Goal: Register for event/course

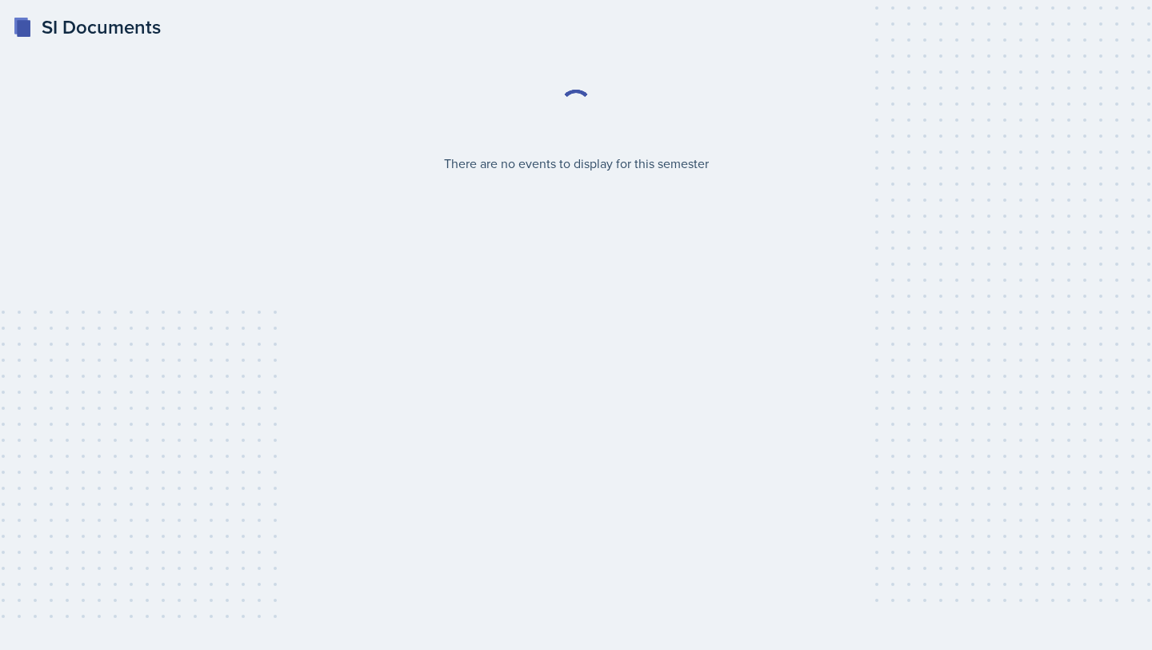
select select "2bed604d-1099-4043-b1bc-2365e8740244"
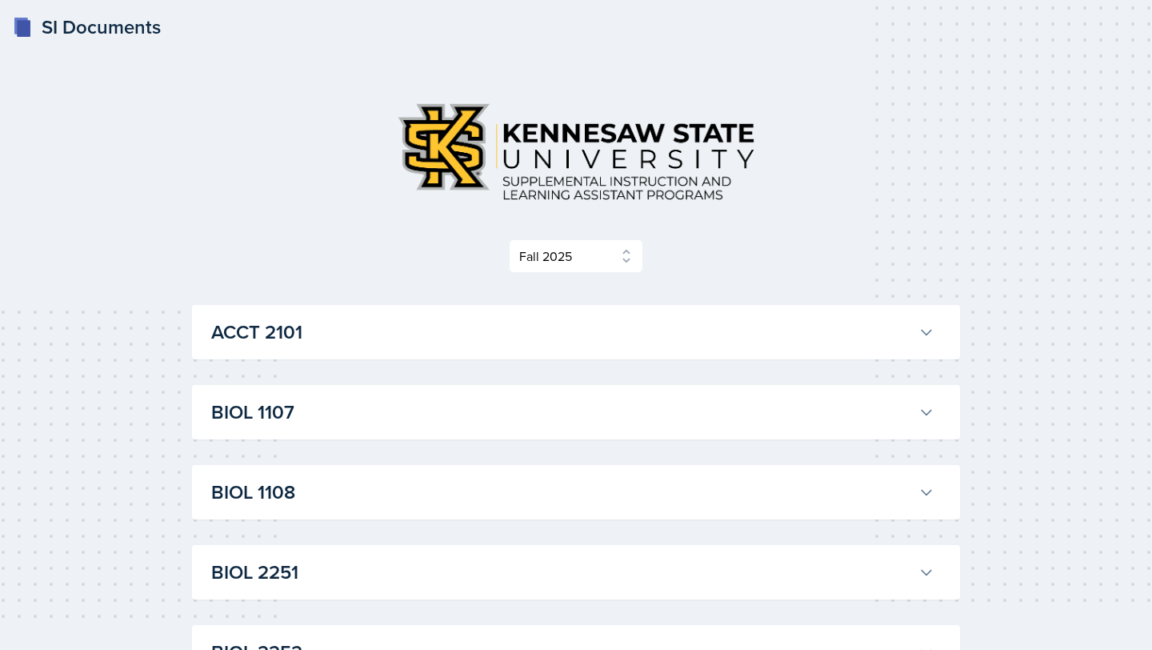
click at [392, 404] on h3 "BIOL 1107" at bounding box center [561, 412] width 701 height 29
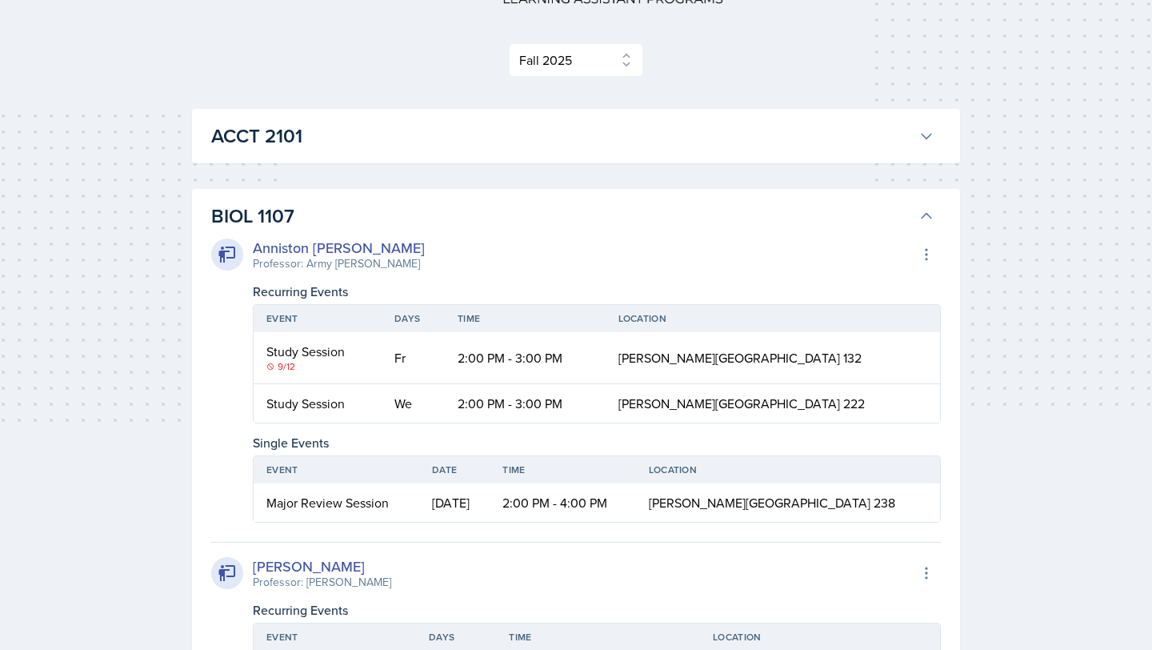
scroll to position [198, 0]
click at [286, 362] on div "9/12" at bounding box center [317, 365] width 102 height 14
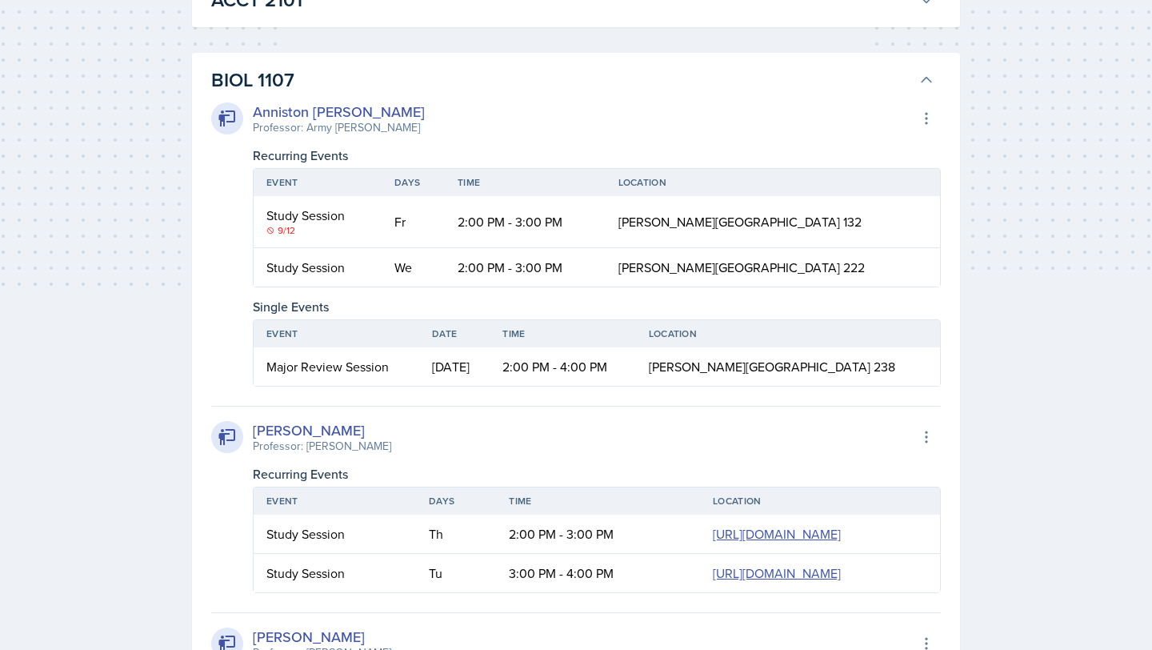
scroll to position [331, 0]
drag, startPoint x: 486, startPoint y: 270, endPoint x: 599, endPoint y: 275, distance: 112.9
click at [599, 275] on td "2:00 PM - 3:00 PM" at bounding box center [525, 268] width 161 height 38
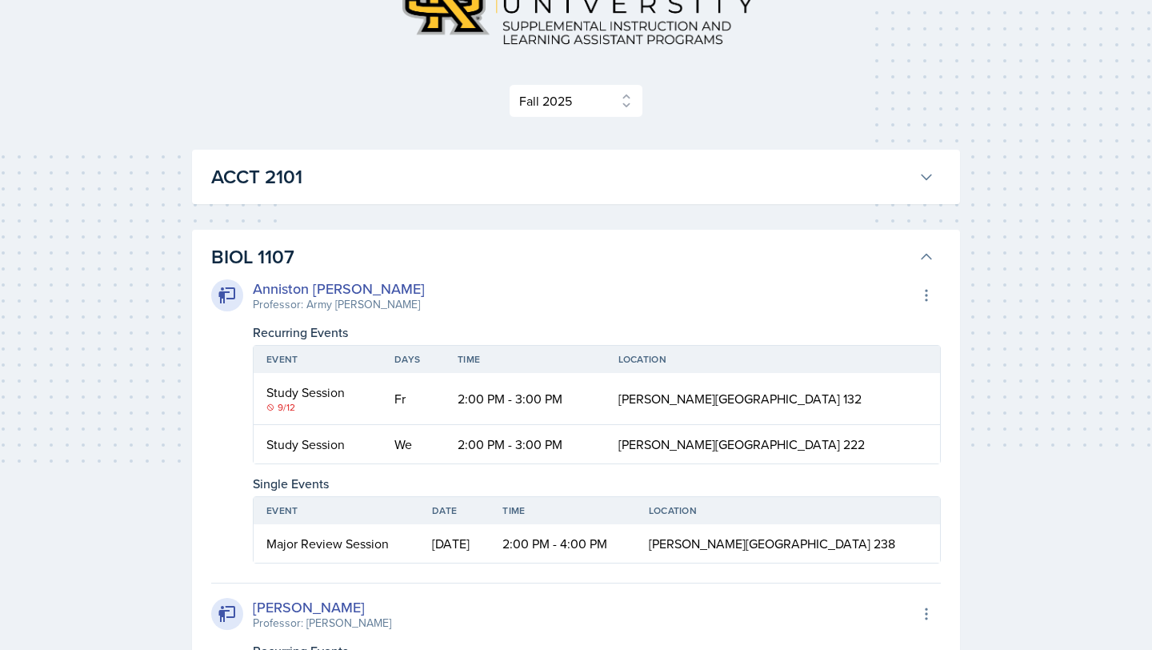
scroll to position [154, 0]
click at [593, 103] on select "Select Semester Fall 2025 Summer 2025 Spring 2025 Fall 2024 Summer 2024 Spring …" at bounding box center [576, 102] width 134 height 34
click at [714, 240] on button "BIOL 1107" at bounding box center [573, 257] width 730 height 35
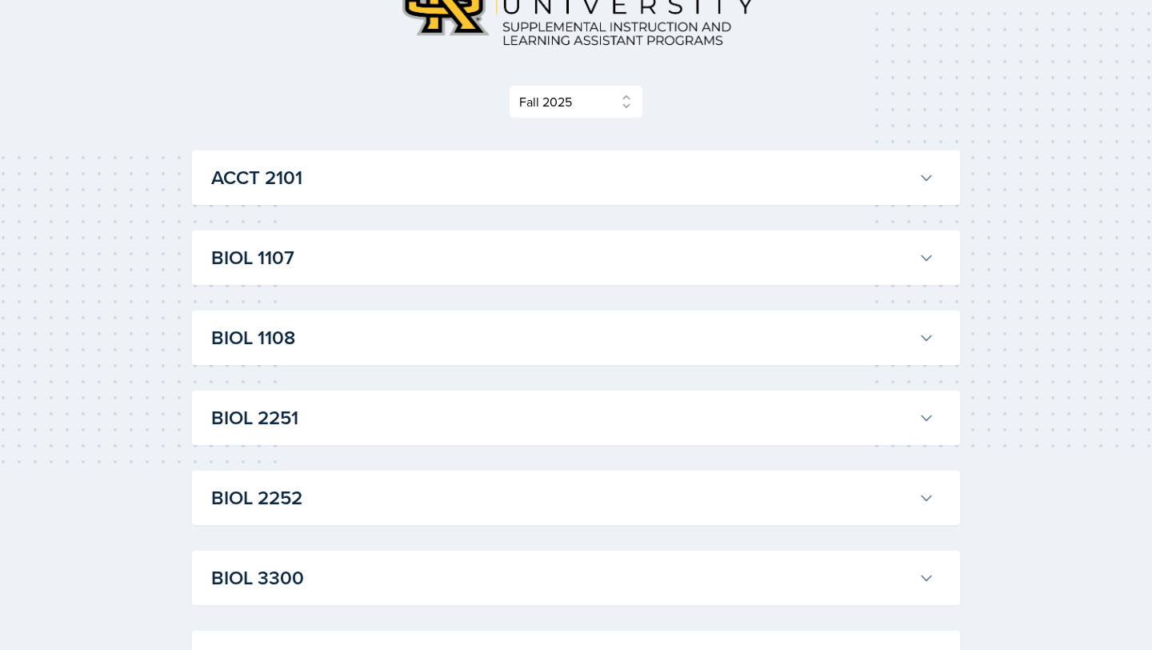
click at [699, 243] on h3 "BIOL 1107" at bounding box center [561, 257] width 701 height 29
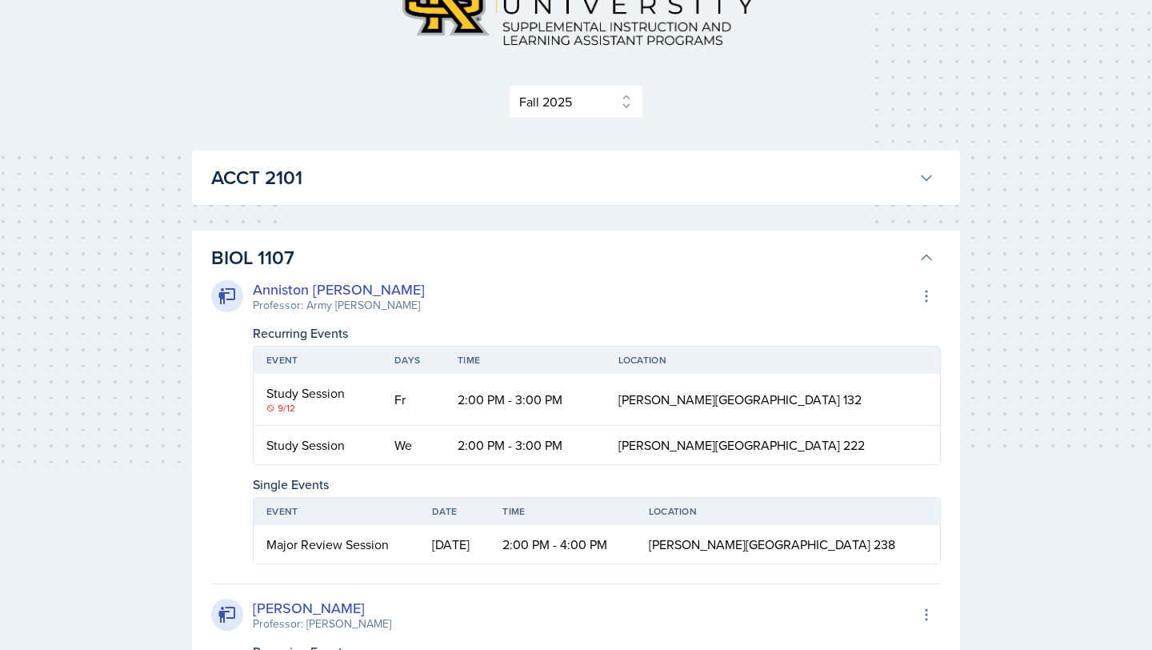
scroll to position [187, 0]
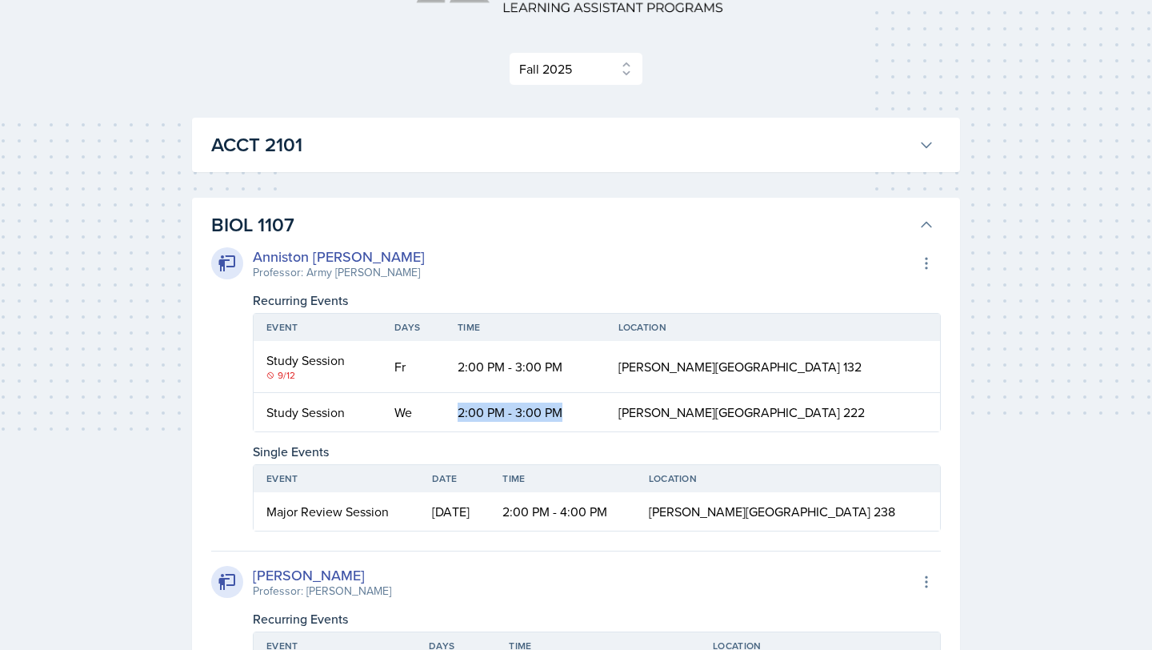
drag, startPoint x: 486, startPoint y: 410, endPoint x: 588, endPoint y: 409, distance: 101.6
click at [589, 409] on td "2:00 PM - 3:00 PM" at bounding box center [525, 412] width 161 height 38
click at [595, 408] on td "2:00 PM - 3:00 PM" at bounding box center [525, 412] width 161 height 38
drag, startPoint x: 486, startPoint y: 366, endPoint x: 602, endPoint y: 364, distance: 115.2
click at [602, 364] on td "2:00 PM - 3:00 PM" at bounding box center [525, 367] width 161 height 52
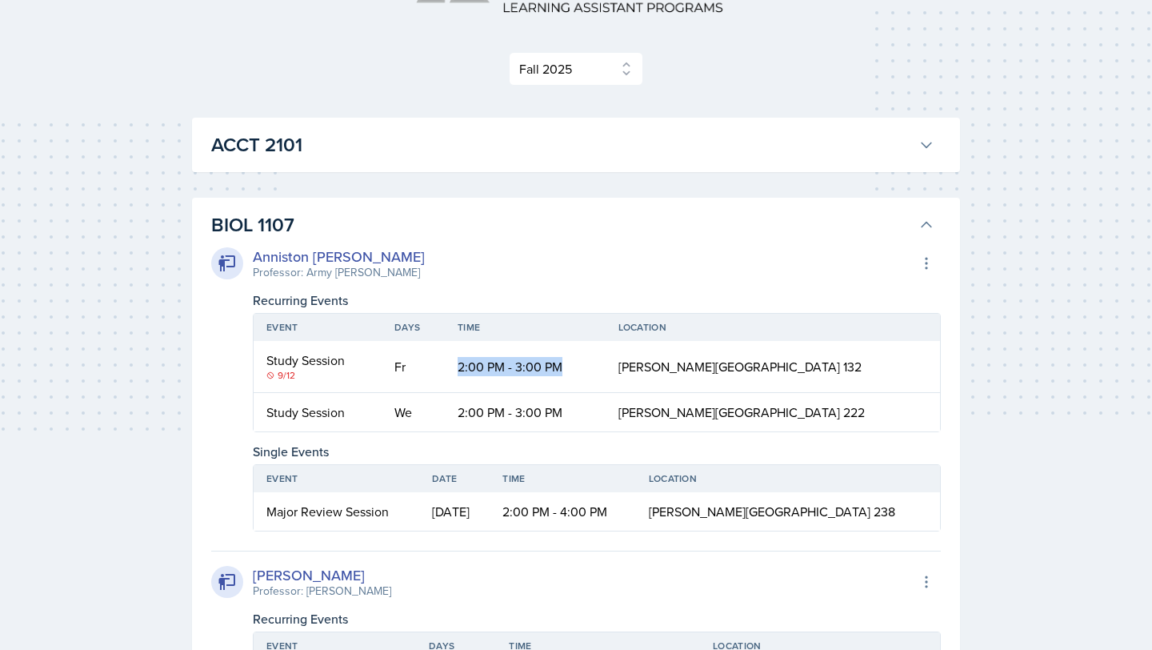
click at [602, 364] on td "2:00 PM - 3:00 PM" at bounding box center [525, 367] width 161 height 52
drag, startPoint x: 485, startPoint y: 366, endPoint x: 624, endPoint y: 368, distance: 139.2
click at [606, 368] on td "2:00 PM - 3:00 PM" at bounding box center [525, 367] width 161 height 52
drag, startPoint x: 483, startPoint y: 366, endPoint x: 594, endPoint y: 363, distance: 110.4
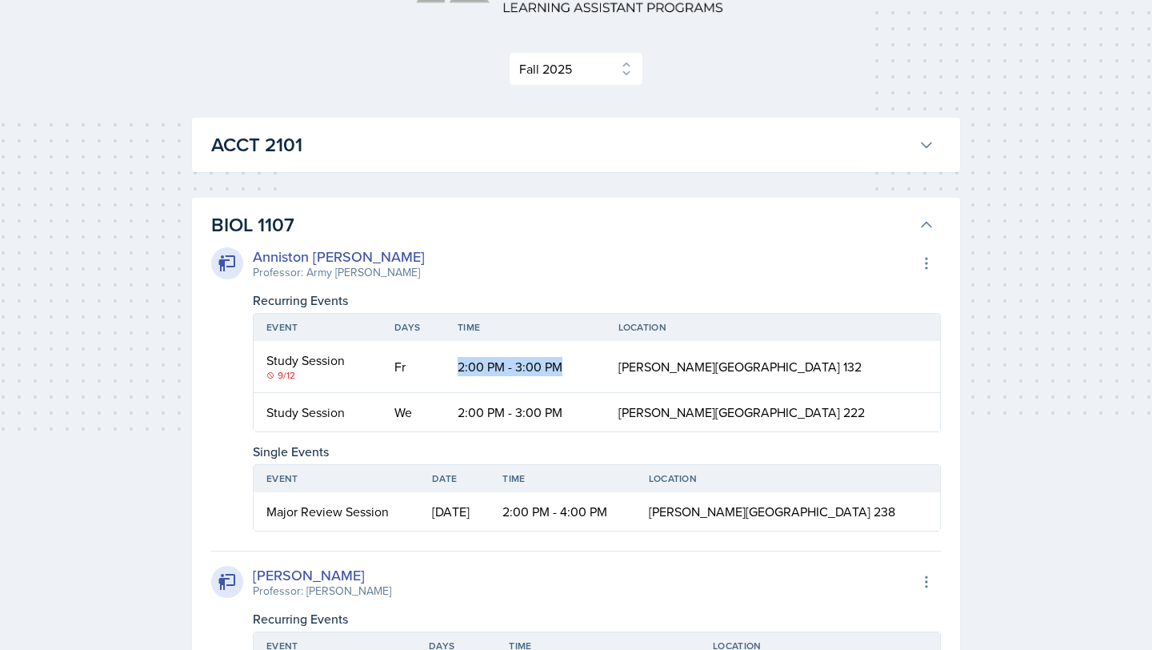
click at [594, 363] on td "2:00 PM - 3:00 PM" at bounding box center [525, 367] width 161 height 52
drag, startPoint x: 483, startPoint y: 410, endPoint x: 604, endPoint y: 403, distance: 121.0
click at [605, 403] on td "2:00 PM - 3:00 PM" at bounding box center [525, 412] width 161 height 38
click at [606, 404] on td "2:00 PM - 3:00 PM" at bounding box center [525, 412] width 161 height 38
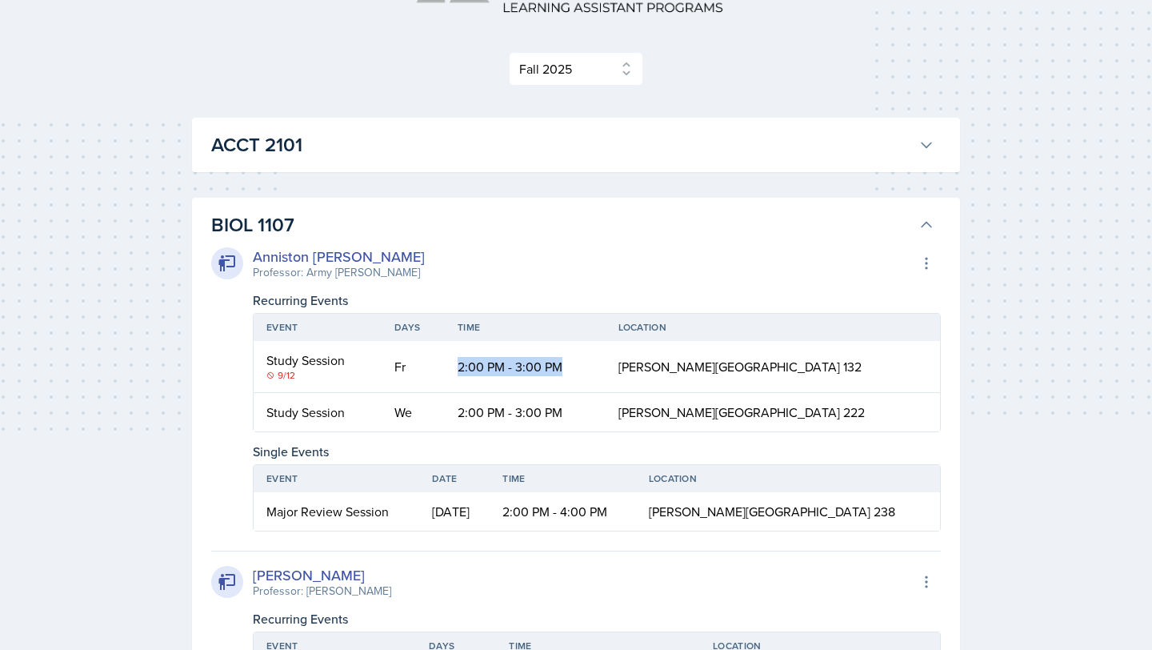
drag, startPoint x: 486, startPoint y: 365, endPoint x: 631, endPoint y: 376, distance: 145.3
click at [606, 376] on td "2:00 PM - 3:00 PM" at bounding box center [525, 367] width 161 height 52
click at [606, 374] on td "2:00 PM - 3:00 PM" at bounding box center [525, 367] width 161 height 52
